Goal: Find specific page/section: Find specific page/section

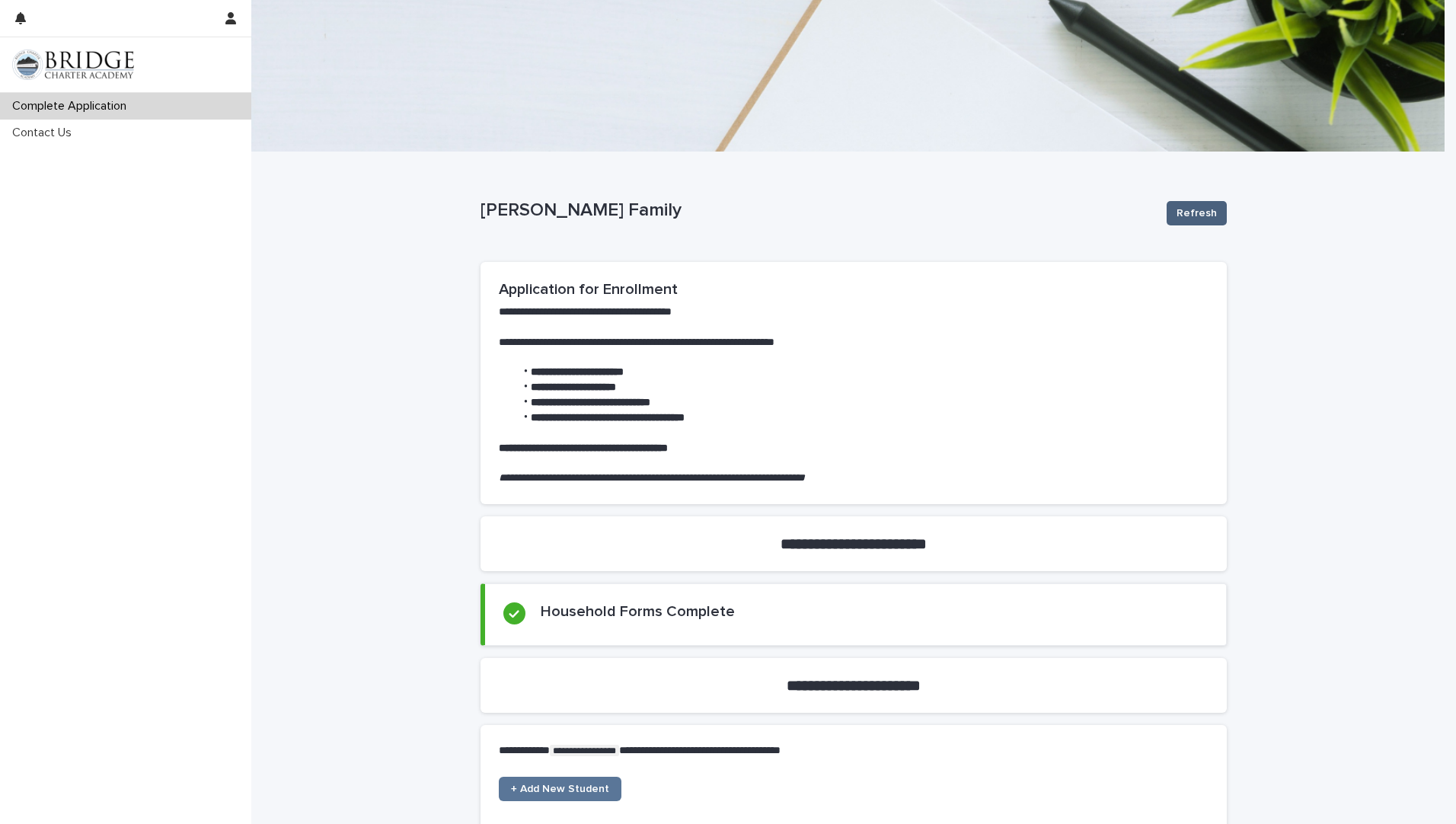
click at [1196, 217] on span "Refresh" at bounding box center [1196, 213] width 40 height 16
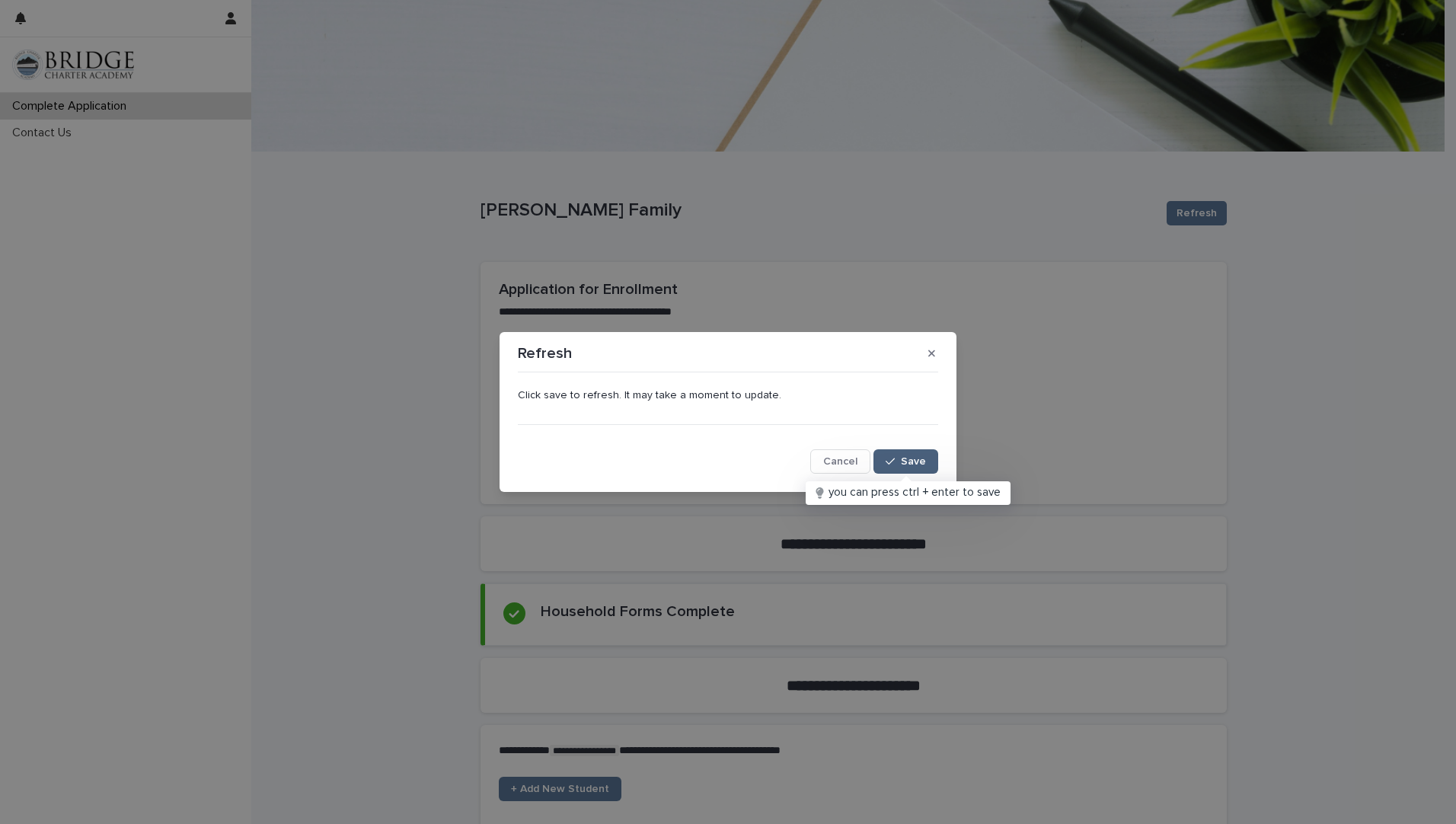
click at [903, 460] on span "Save" at bounding box center [913, 461] width 25 height 11
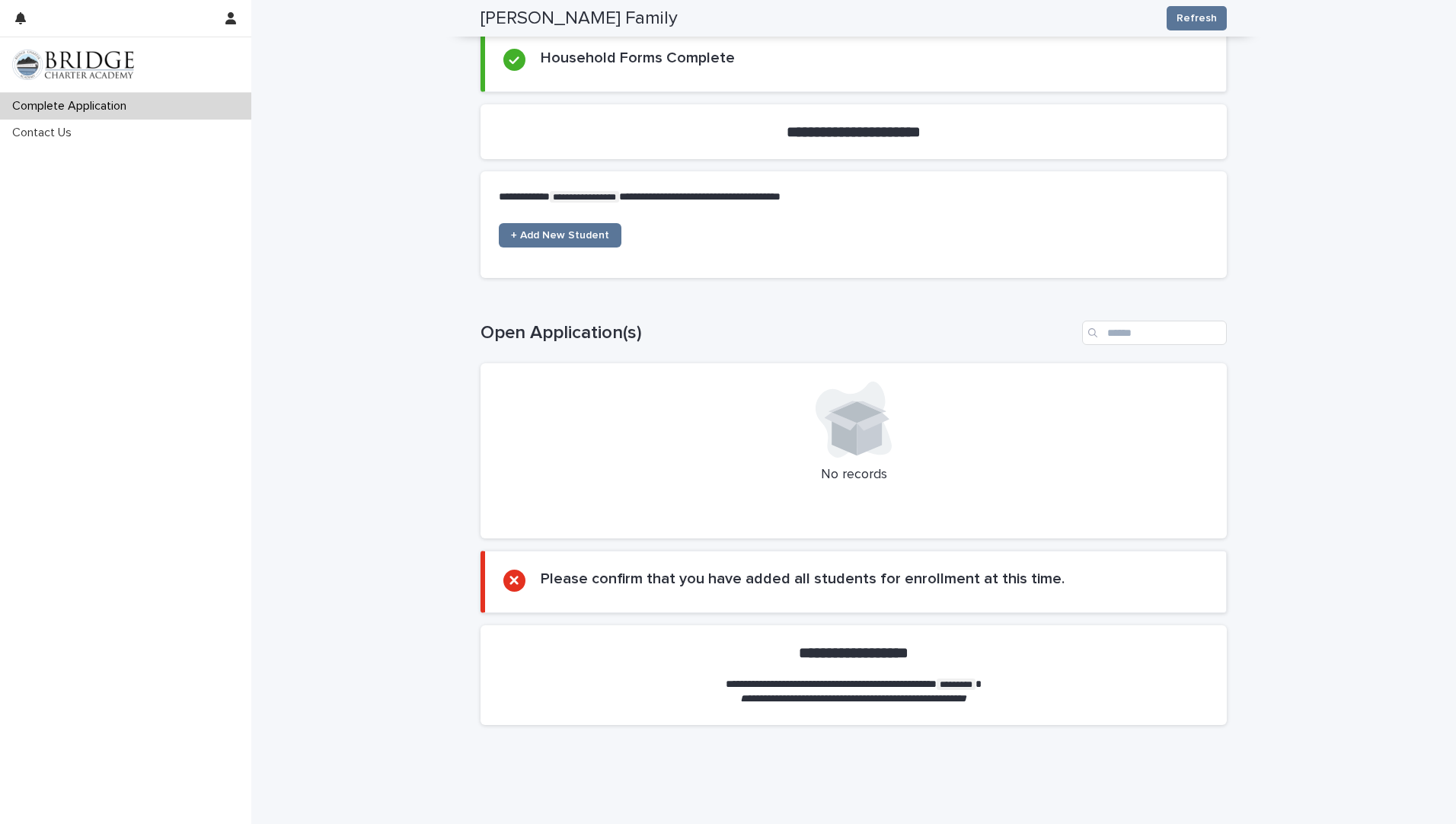
scroll to position [586, 0]
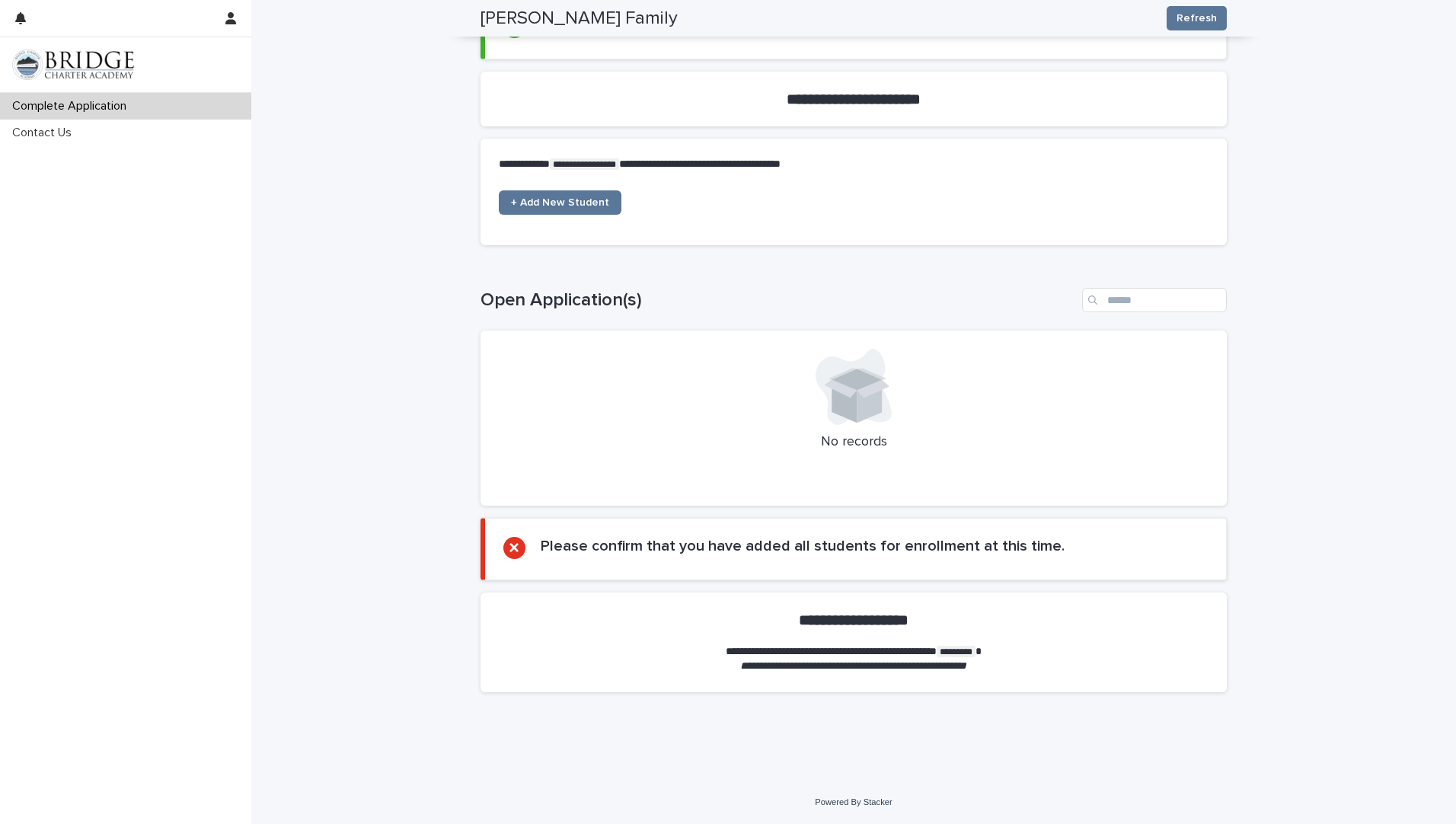
click at [136, 715] on div "Complete Application Contact Us" at bounding box center [126, 458] width 251 height 731
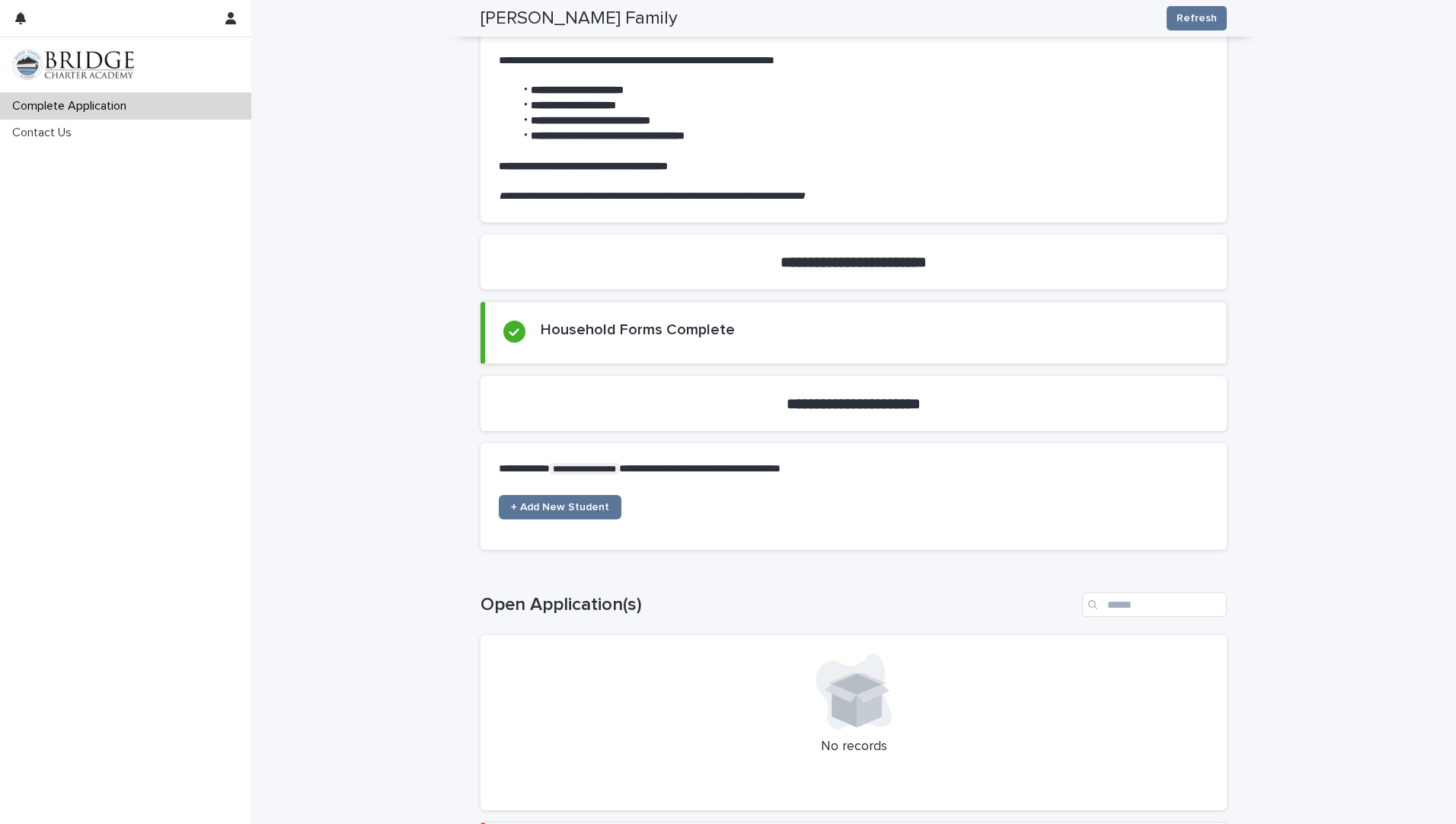
scroll to position [0, 0]
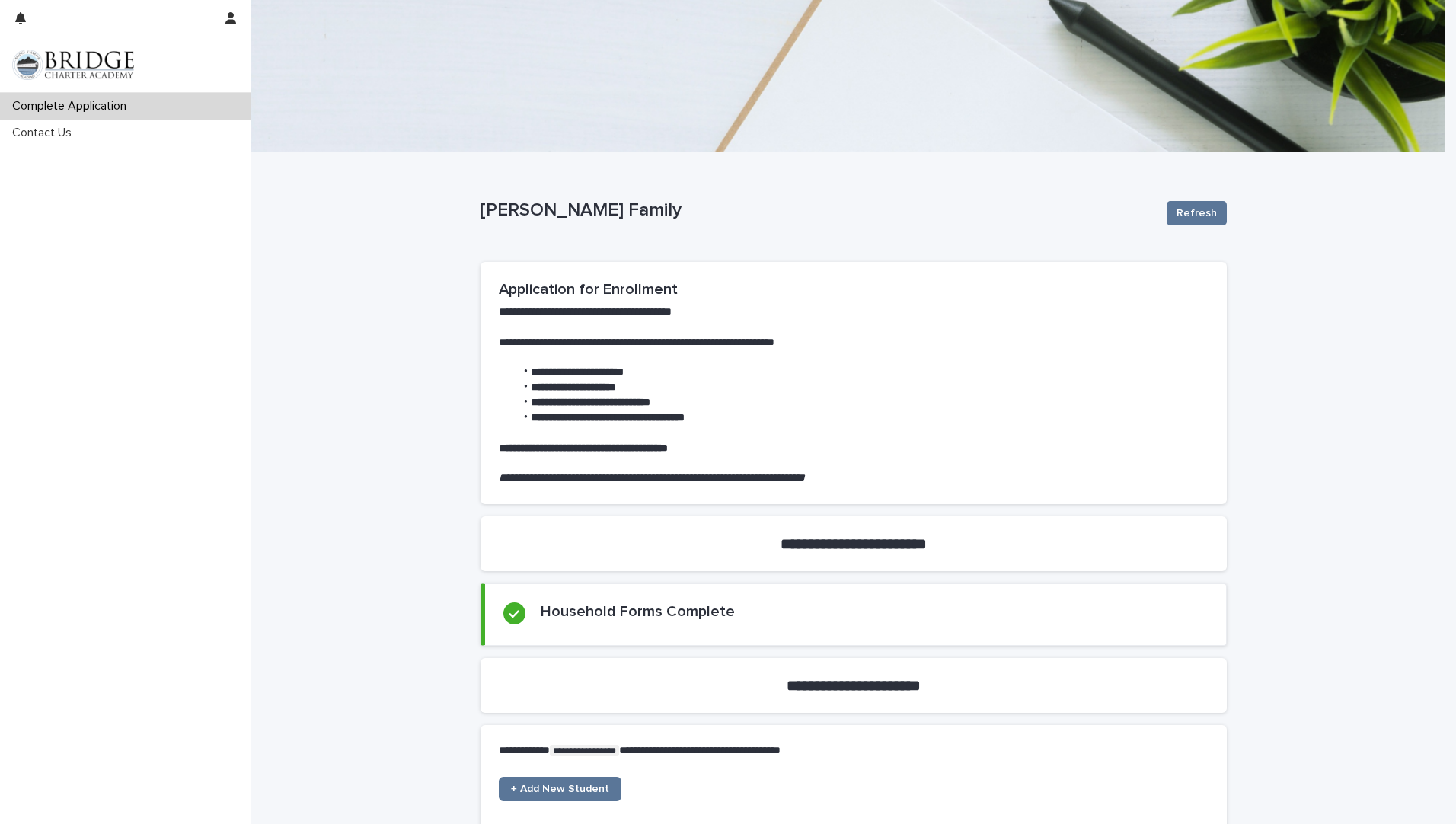
click at [111, 661] on div "Complete Application Contact Us" at bounding box center [126, 458] width 251 height 731
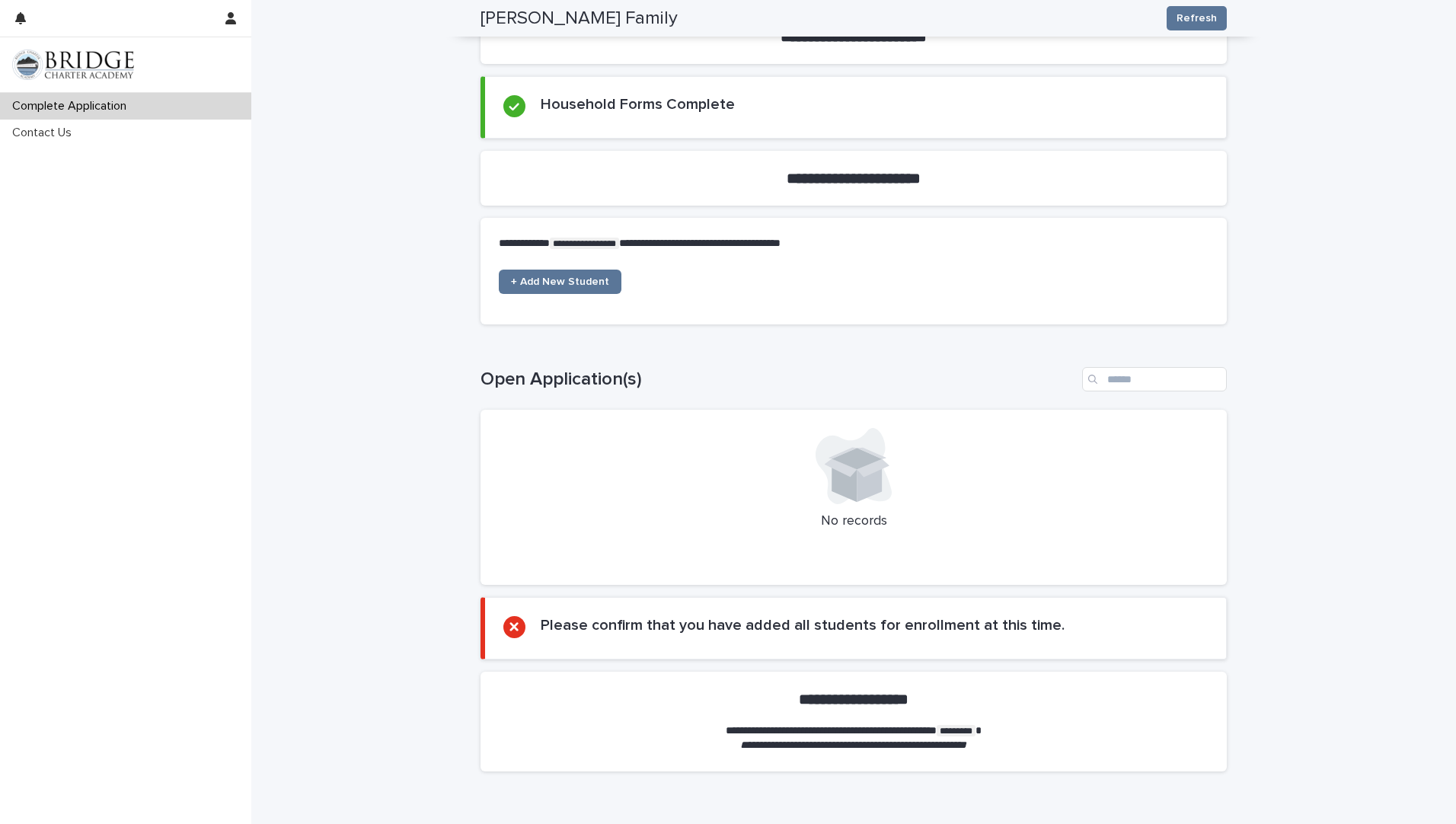
scroll to position [533, 0]
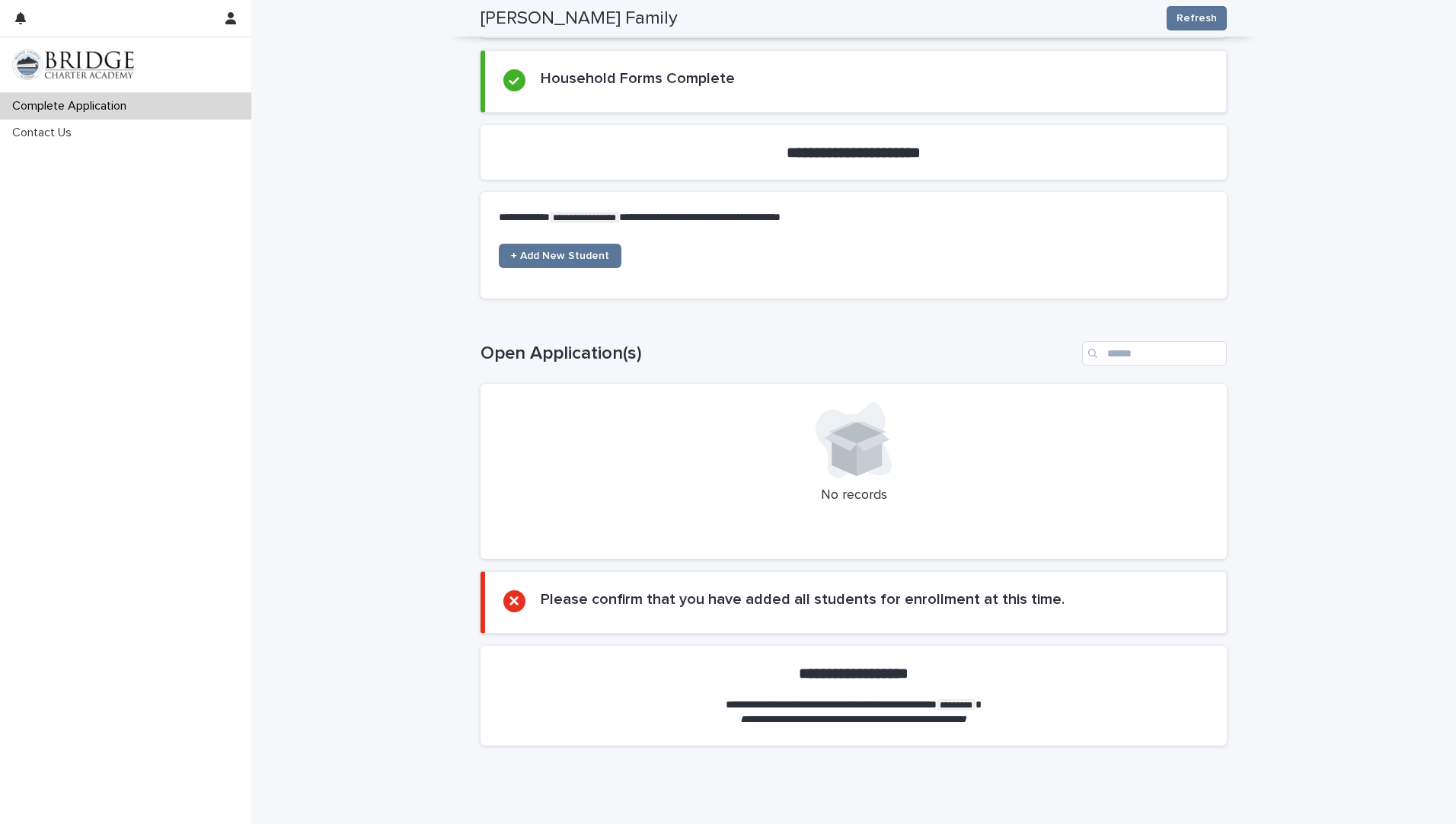
click at [954, 460] on div at bounding box center [854, 440] width 710 height 76
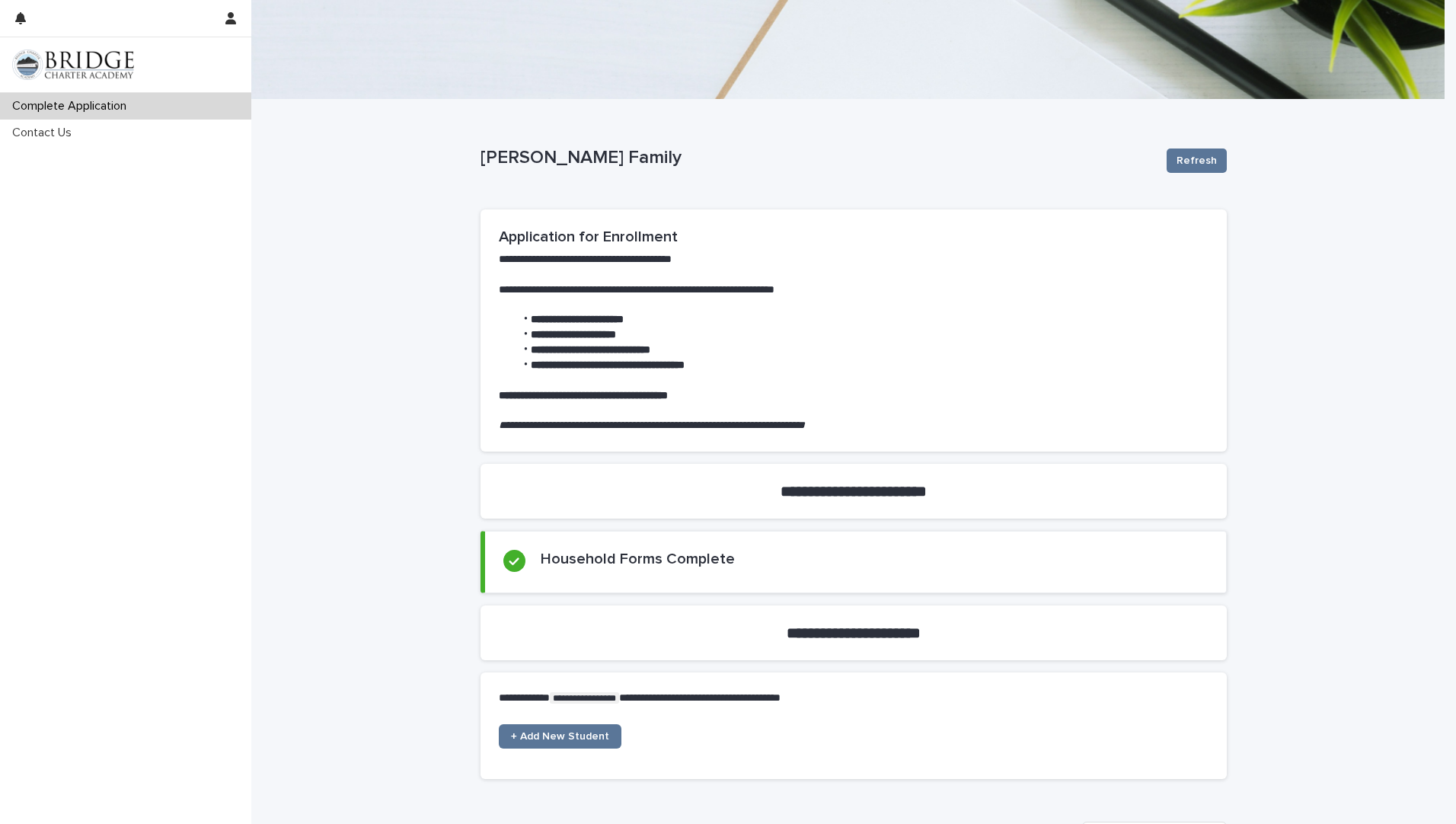
scroll to position [0, 0]
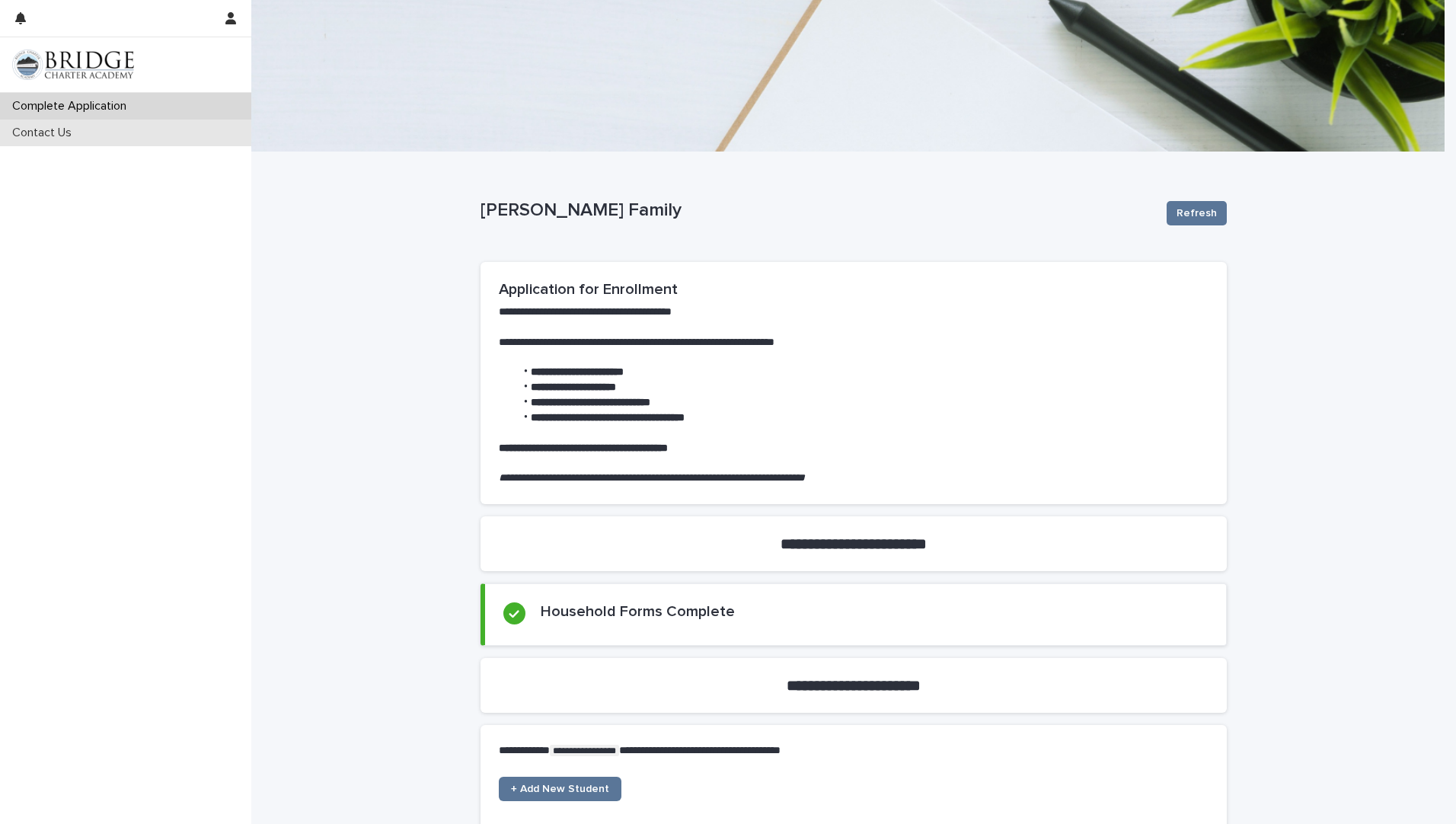
click at [85, 140] on div "Contact Us" at bounding box center [126, 133] width 251 height 26
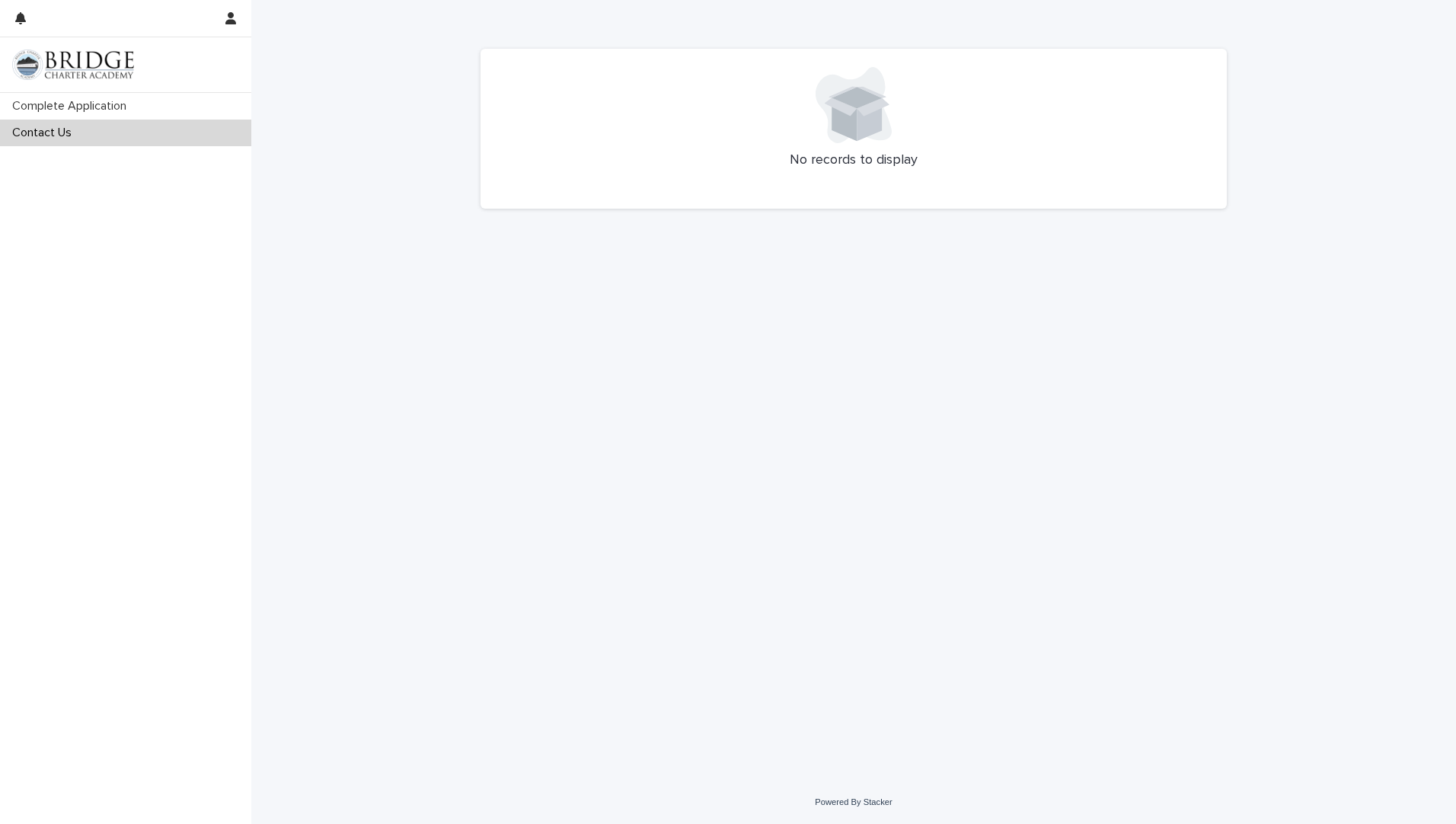
click at [872, 201] on div "No records to display" at bounding box center [853, 128] width 746 height 160
click at [21, 19] on icon "button" at bounding box center [21, 18] width 11 height 12
click at [83, 85] on div at bounding box center [126, 64] width 251 height 55
click at [79, 73] on img at bounding box center [73, 64] width 121 height 30
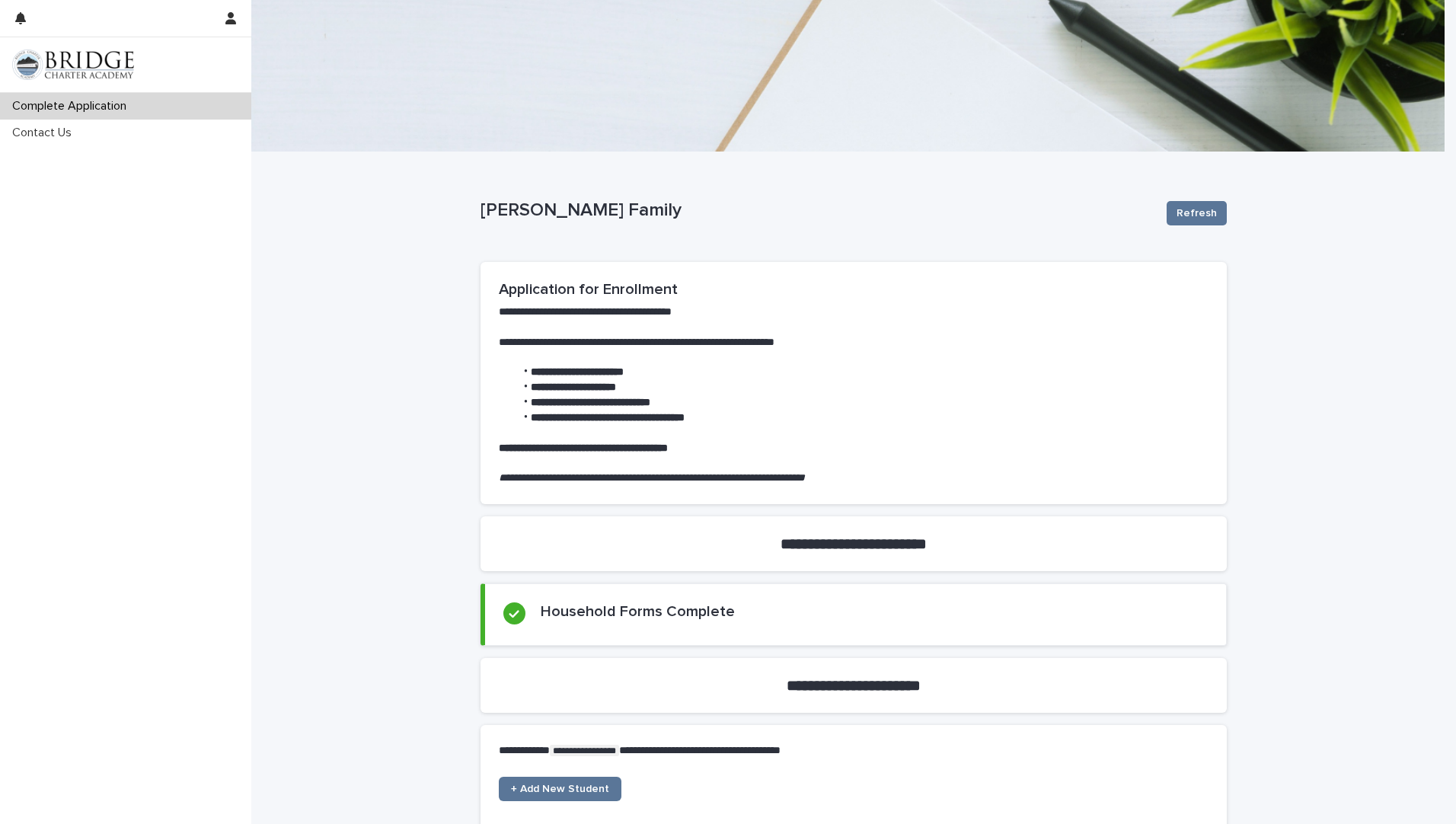
click at [208, 738] on div "Complete Application Contact Us" at bounding box center [126, 458] width 251 height 731
